Goal: Task Accomplishment & Management: Use online tool/utility

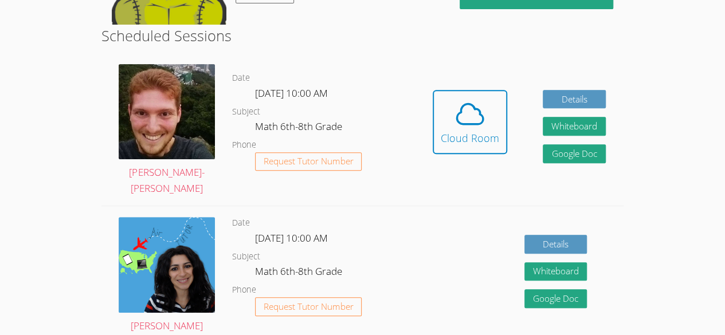
scroll to position [199, 0]
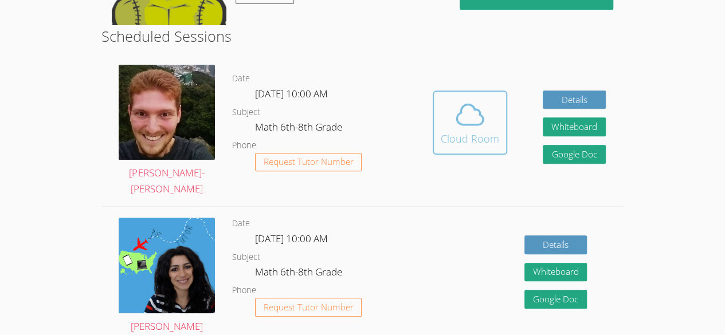
click at [464, 101] on icon at bounding box center [470, 115] width 32 height 32
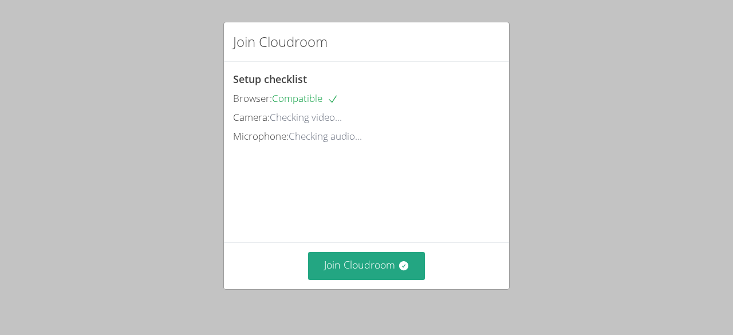
click at [654, 78] on div "Join Cloudroom Setup checklist Browser: Compatible Camera: Checking video... Mi…" at bounding box center [366, 167] width 733 height 335
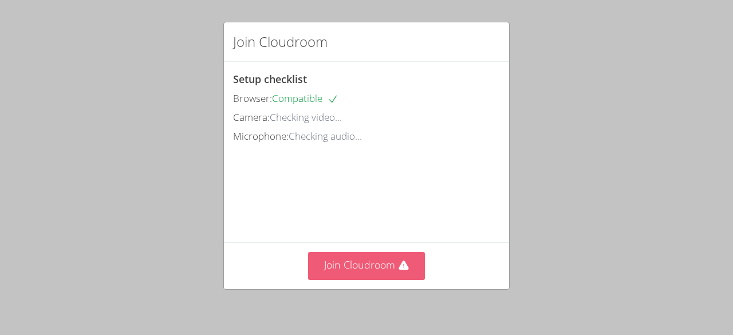
click at [386, 266] on button "Join Cloudroom" at bounding box center [366, 266] width 117 height 28
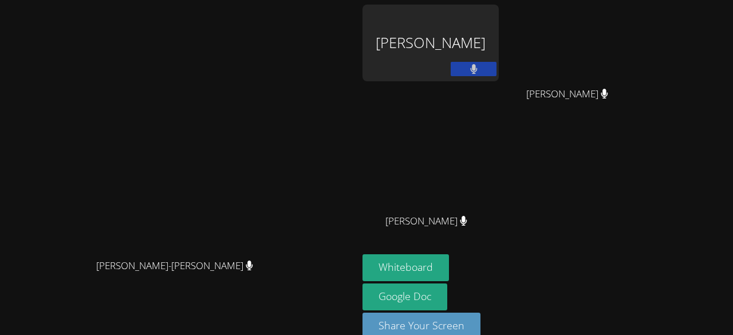
click at [265, 57] on video at bounding box center [179, 155] width 172 height 196
click at [449, 266] on button "Whiteboard" at bounding box center [406, 267] width 86 height 27
click at [497, 73] on button at bounding box center [474, 69] width 46 height 14
click at [480, 66] on icon at bounding box center [474, 69] width 12 height 10
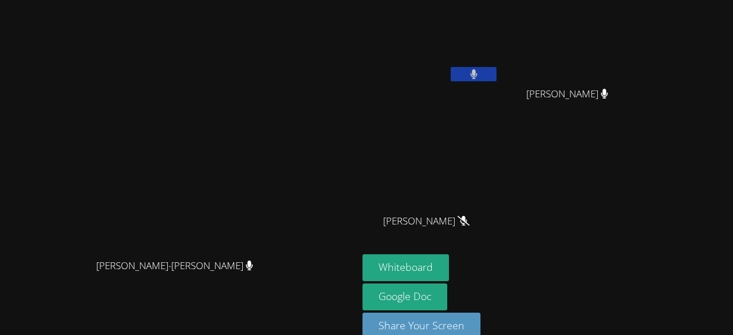
click at [499, 64] on video at bounding box center [431, 43] width 136 height 77
click at [477, 73] on icon at bounding box center [473, 74] width 7 height 10
click at [608, 88] on span "[PERSON_NAME]" at bounding box center [567, 94] width 82 height 17
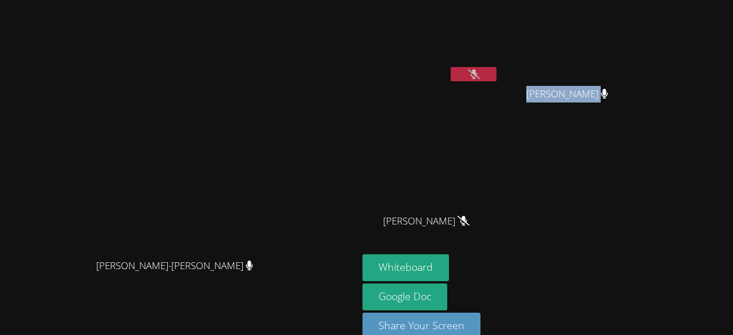
click at [608, 88] on span "[PERSON_NAME]" at bounding box center [567, 94] width 82 height 17
click at [608, 90] on icon at bounding box center [604, 94] width 7 height 10
click at [497, 74] on button at bounding box center [474, 74] width 46 height 14
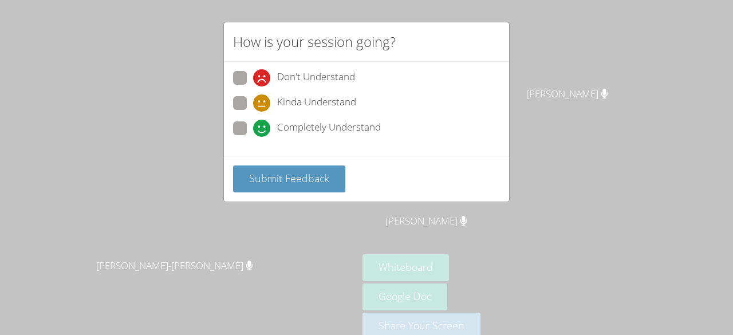
click at [309, 127] on span "Completely Understand" at bounding box center [329, 128] width 104 height 17
click at [263, 127] on input "Completely Understand" at bounding box center [258, 126] width 10 height 10
radio input "true"
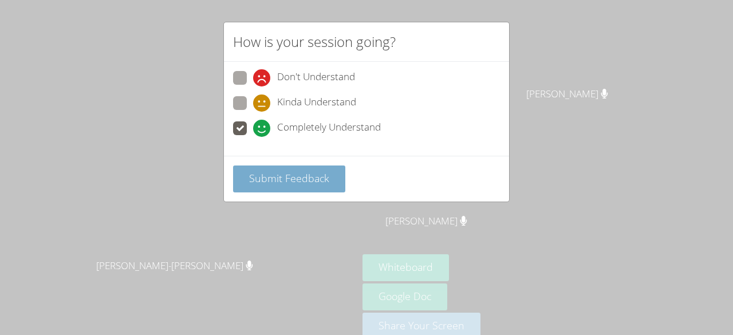
click at [308, 180] on span "Submit Feedback" at bounding box center [289, 178] width 80 height 14
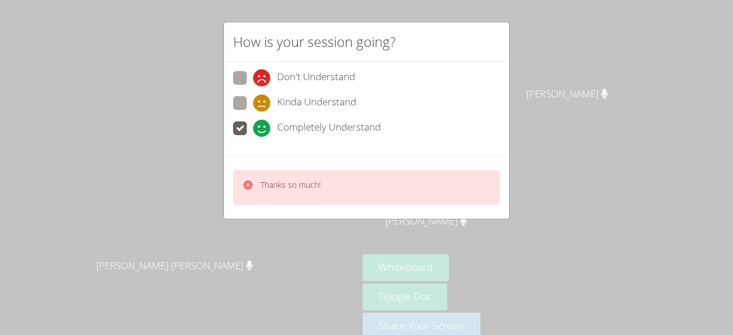
click at [556, 73] on div "How is your session going? Don't Understand Kinda Understand Completely Underst…" at bounding box center [366, 167] width 733 height 335
click at [557, 73] on div "How is your session going? Don't Understand Kinda Understand Completely Underst…" at bounding box center [366, 167] width 733 height 335
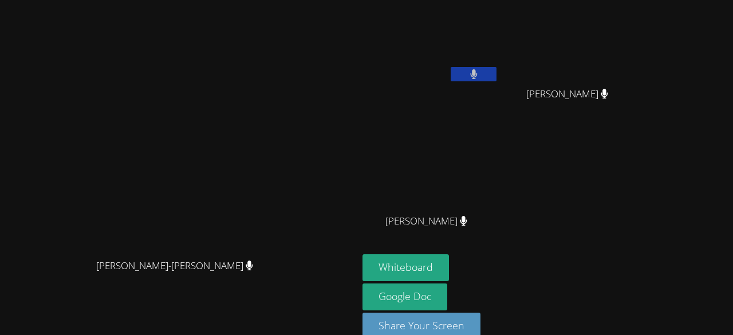
click at [478, 73] on icon at bounding box center [473, 74] width 7 height 10
drag, startPoint x: 557, startPoint y: 73, endPoint x: 454, endPoint y: -30, distance: 145.8
click at [454, 0] on html "[PERSON_NAME]-[PERSON_NAME] Astray-[PERSON_NAME] Vitoria [PERSON_NAME] Lima [PE…" at bounding box center [366, 167] width 733 height 335
click at [480, 72] on icon at bounding box center [474, 74] width 12 height 10
